Goal: Go to known website: Go to known website

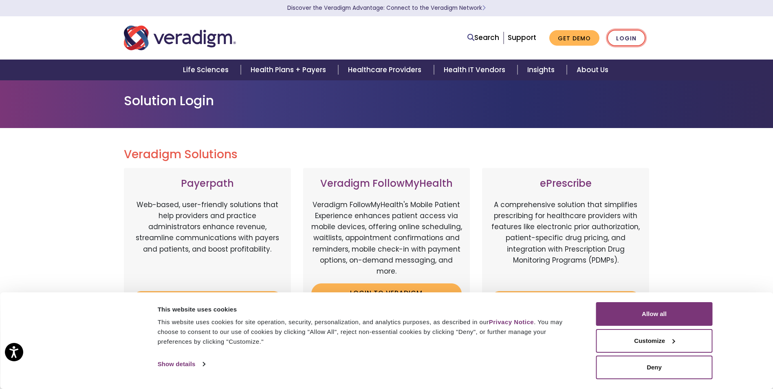
click at [639, 32] on link "Login" at bounding box center [626, 38] width 38 height 17
click at [637, 39] on link "Login" at bounding box center [626, 38] width 38 height 17
click at [653, 304] on button "Allow all" at bounding box center [654, 314] width 117 height 24
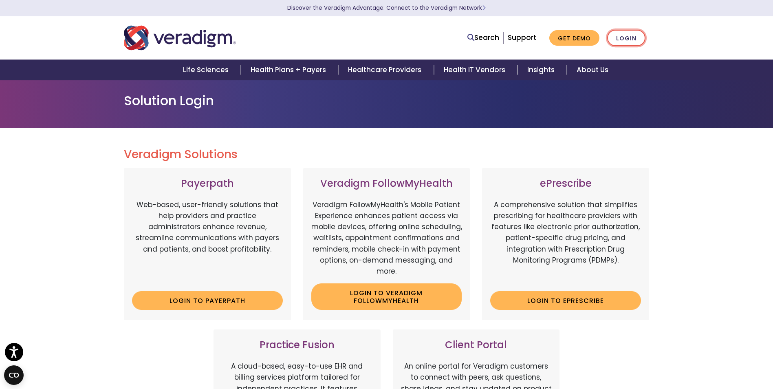
click at [630, 40] on link "Login" at bounding box center [626, 38] width 38 height 17
click at [221, 296] on link "Login to Payerpath" at bounding box center [207, 300] width 151 height 19
